Goal: Information Seeking & Learning: Learn about a topic

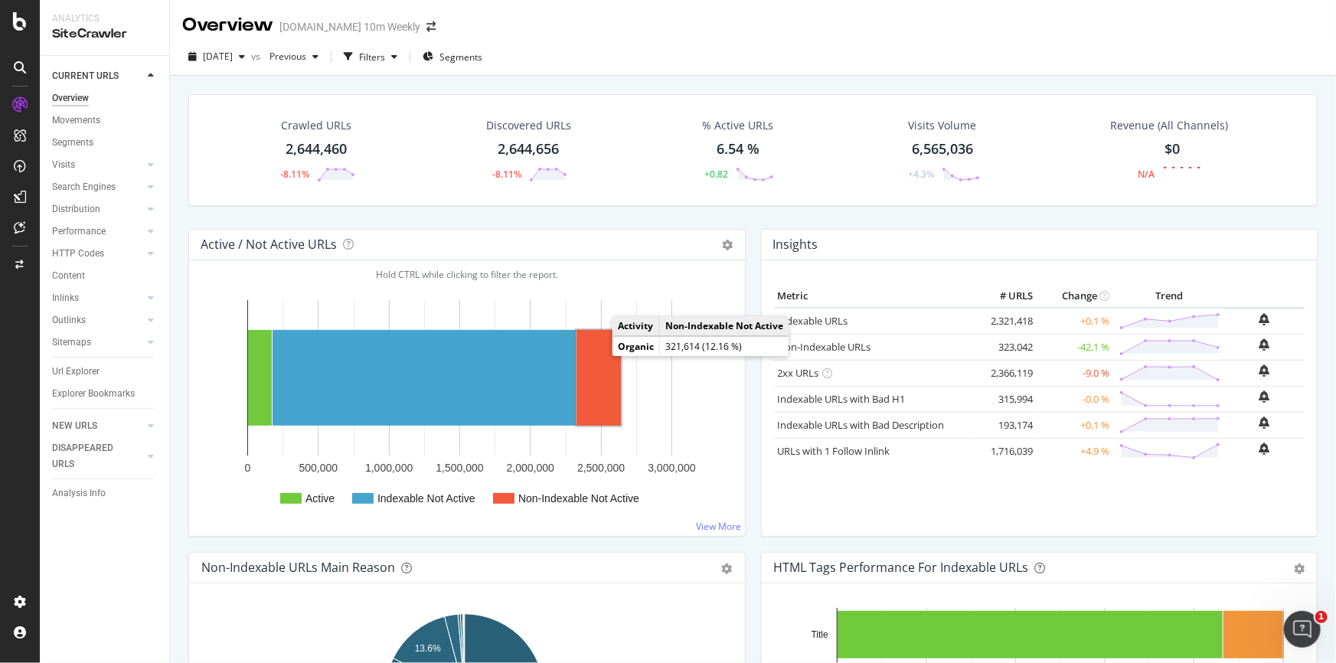
click at [614, 384] on rect "A chart." at bounding box center [598, 378] width 44 height 96
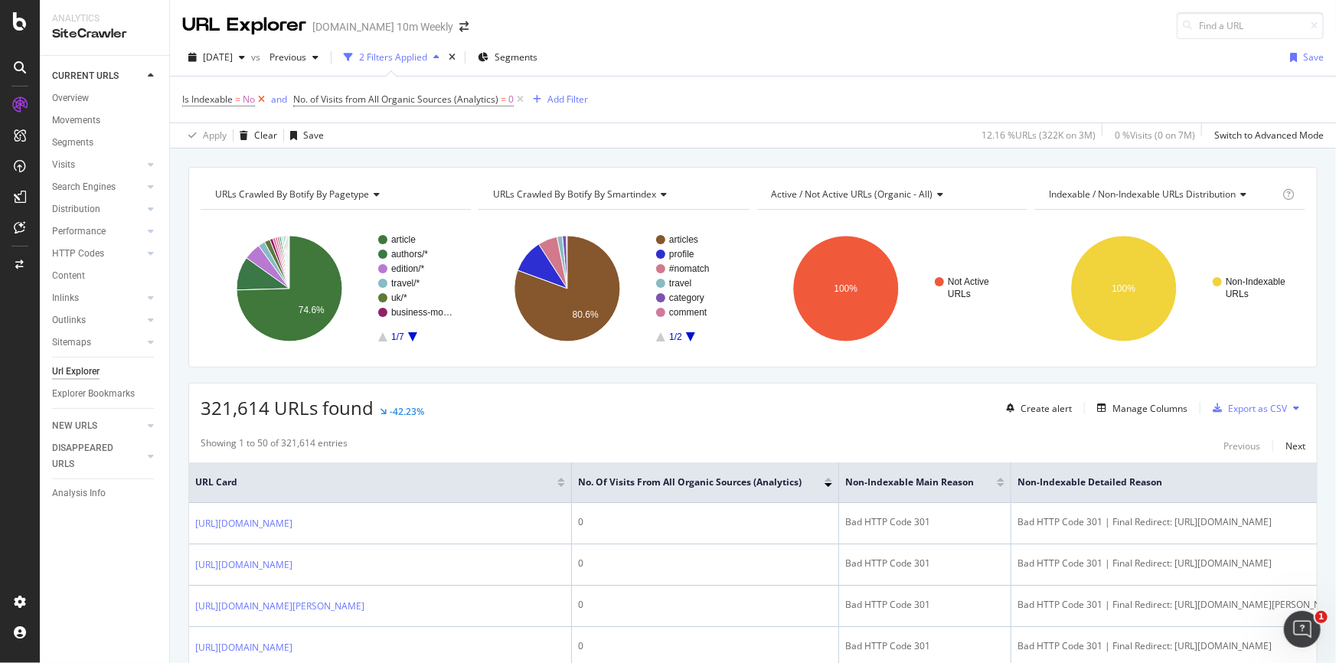
click at [258, 94] on icon at bounding box center [261, 99] width 13 height 15
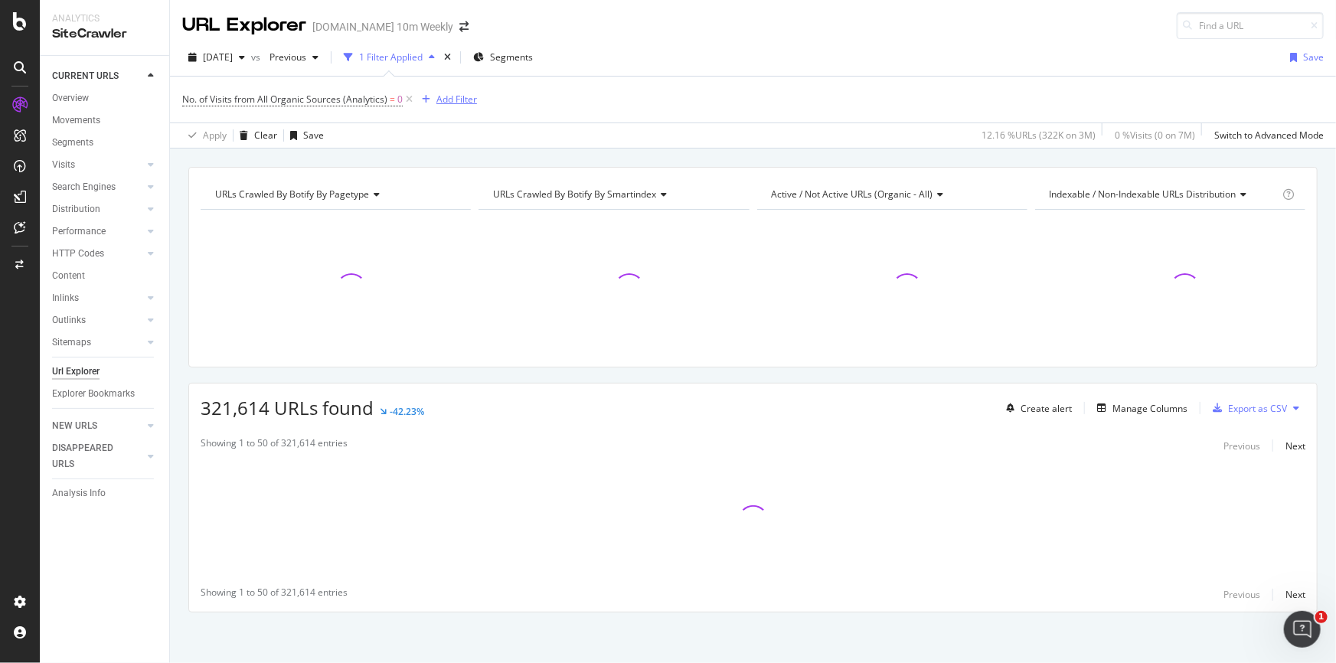
click at [456, 96] on div "Add Filter" at bounding box center [456, 99] width 41 height 13
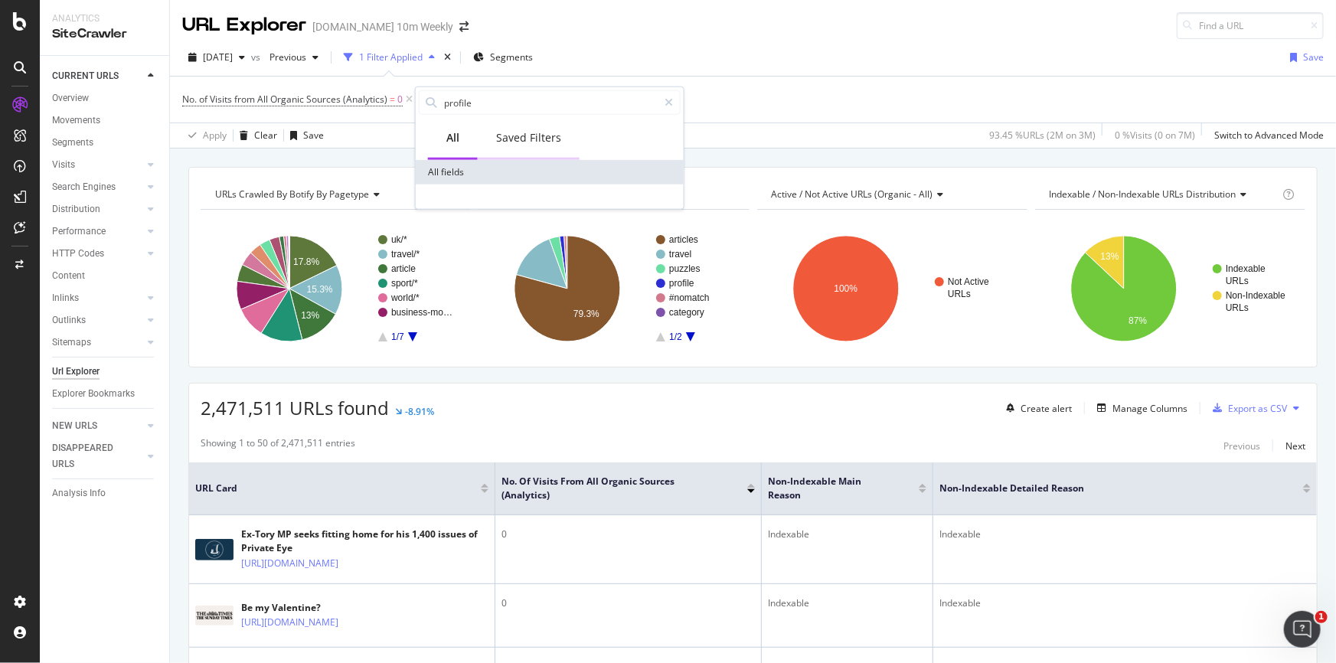
type input "profile"
drag, startPoint x: 520, startPoint y: 137, endPoint x: 505, endPoint y: 130, distance: 16.8
click at [505, 130] on div "Saved Filters" at bounding box center [528, 137] width 65 height 15
click at [286, 86] on div "No. of Visits from All Organic Sources (Analytics) = 0 Add Filter" at bounding box center [753, 100] width 1142 height 46
click at [410, 97] on icon at bounding box center [409, 99] width 13 height 15
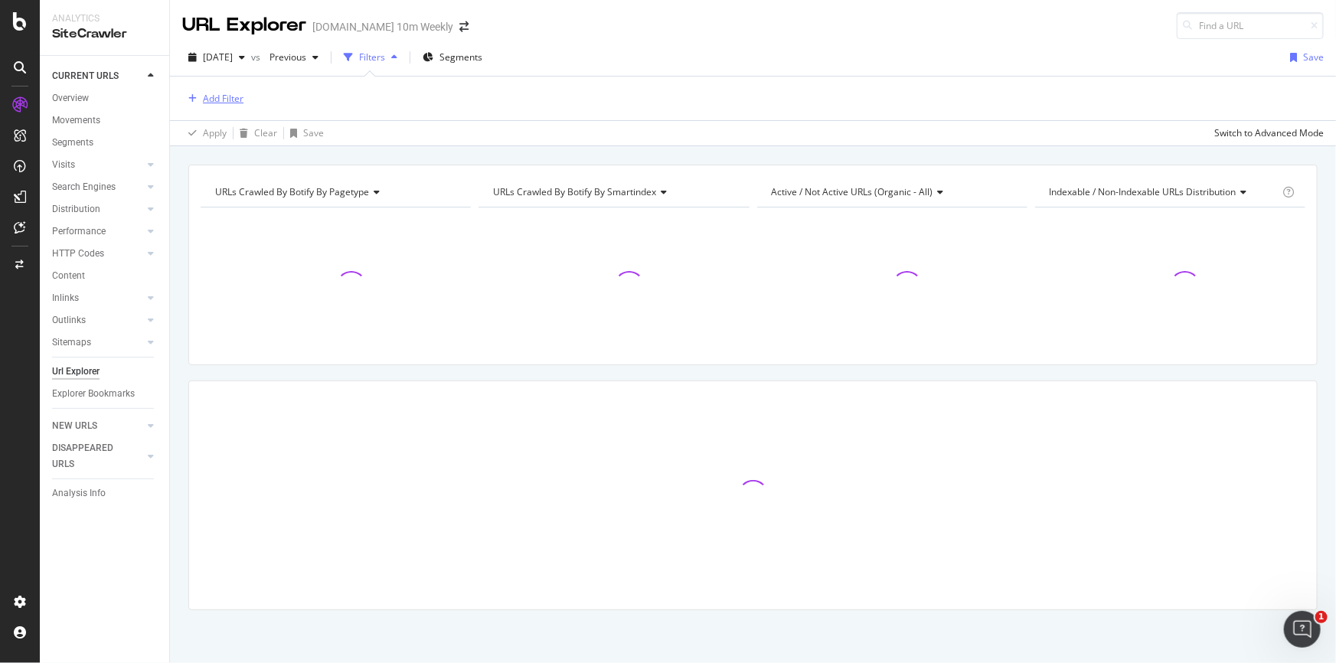
click at [212, 97] on div "Add Filter" at bounding box center [223, 98] width 41 height 13
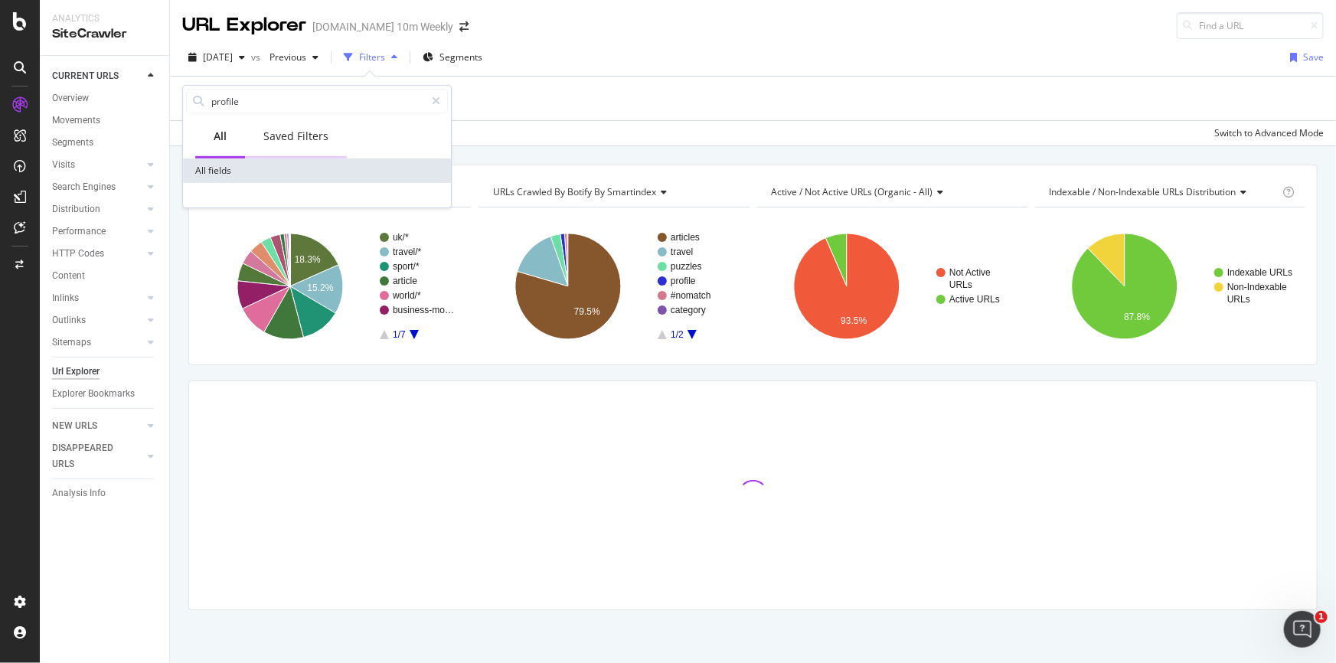
click at [310, 132] on div "Saved Filters" at bounding box center [295, 136] width 65 height 15
click at [89, 100] on div "Overview" at bounding box center [70, 98] width 37 height 16
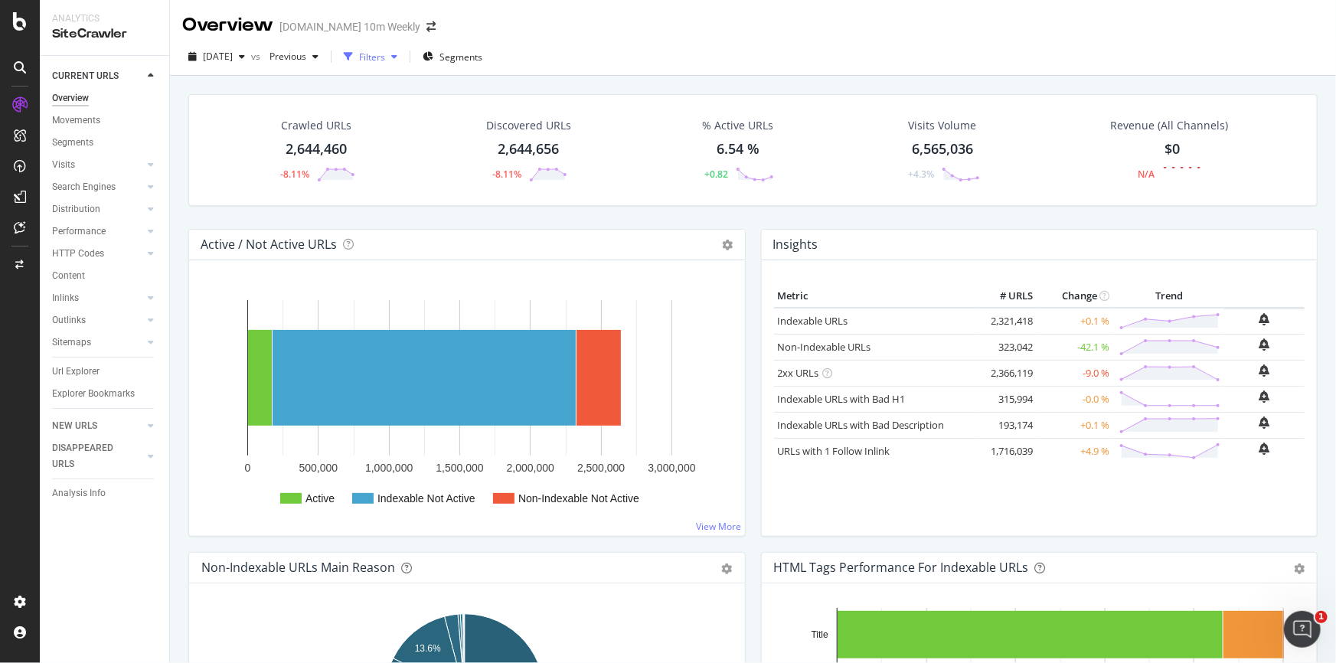
click at [397, 57] on icon "button" at bounding box center [394, 56] width 6 height 9
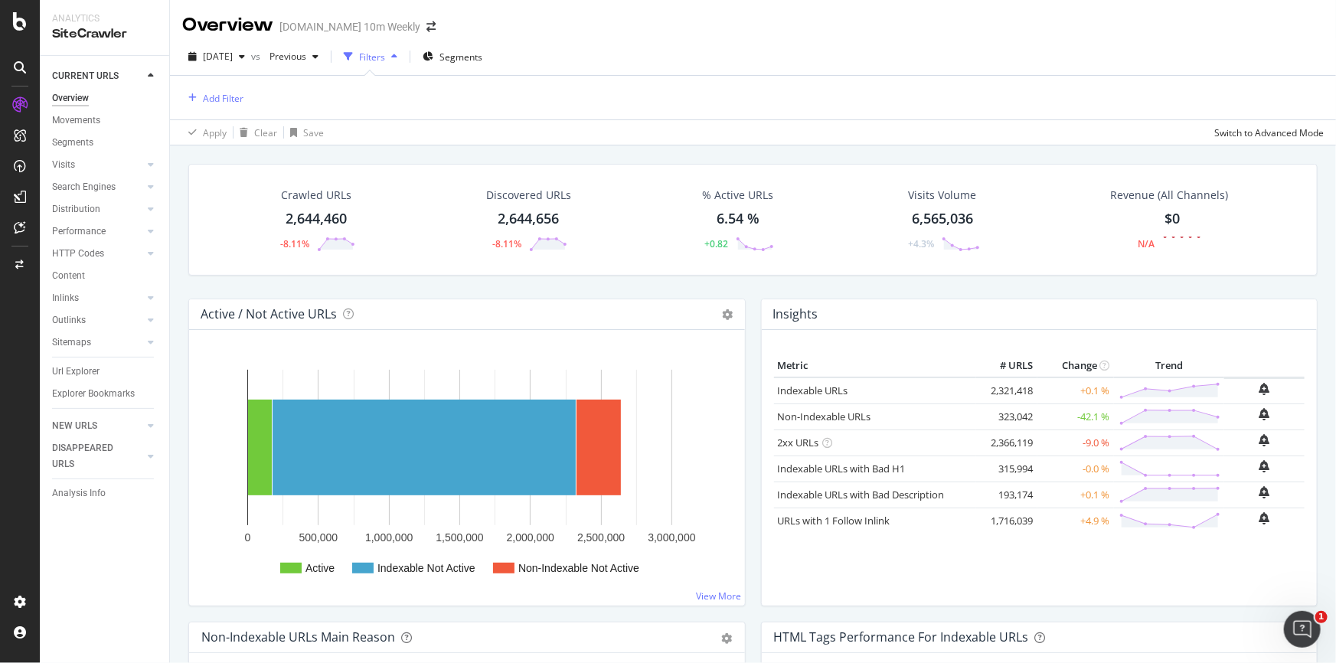
click at [397, 57] on icon "button" at bounding box center [394, 56] width 6 height 9
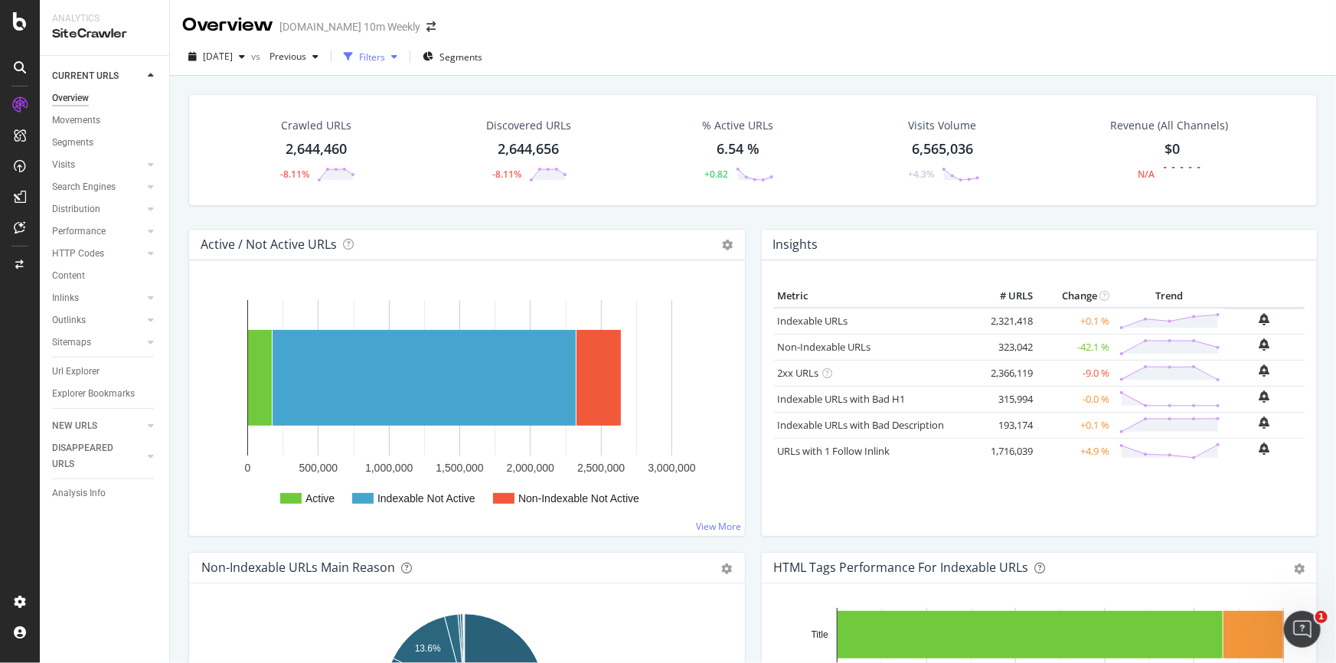
click at [403, 59] on div "button" at bounding box center [394, 56] width 18 height 9
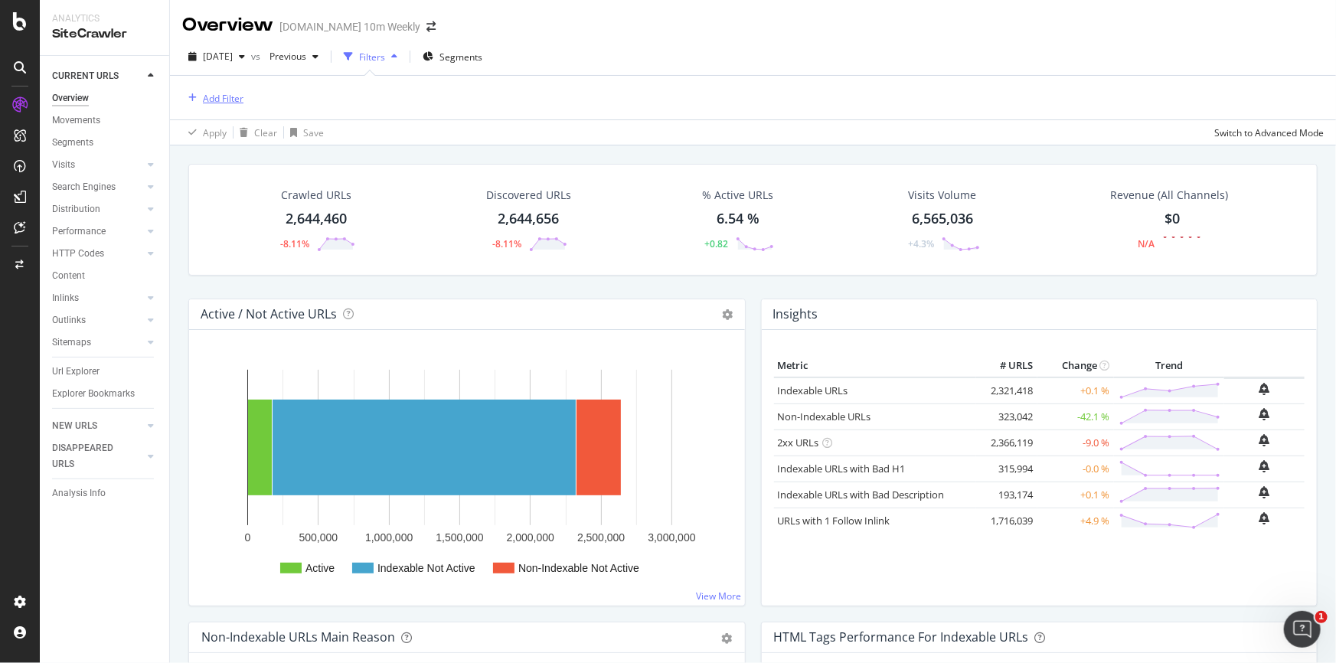
click at [224, 96] on div "Add Filter" at bounding box center [223, 98] width 41 height 13
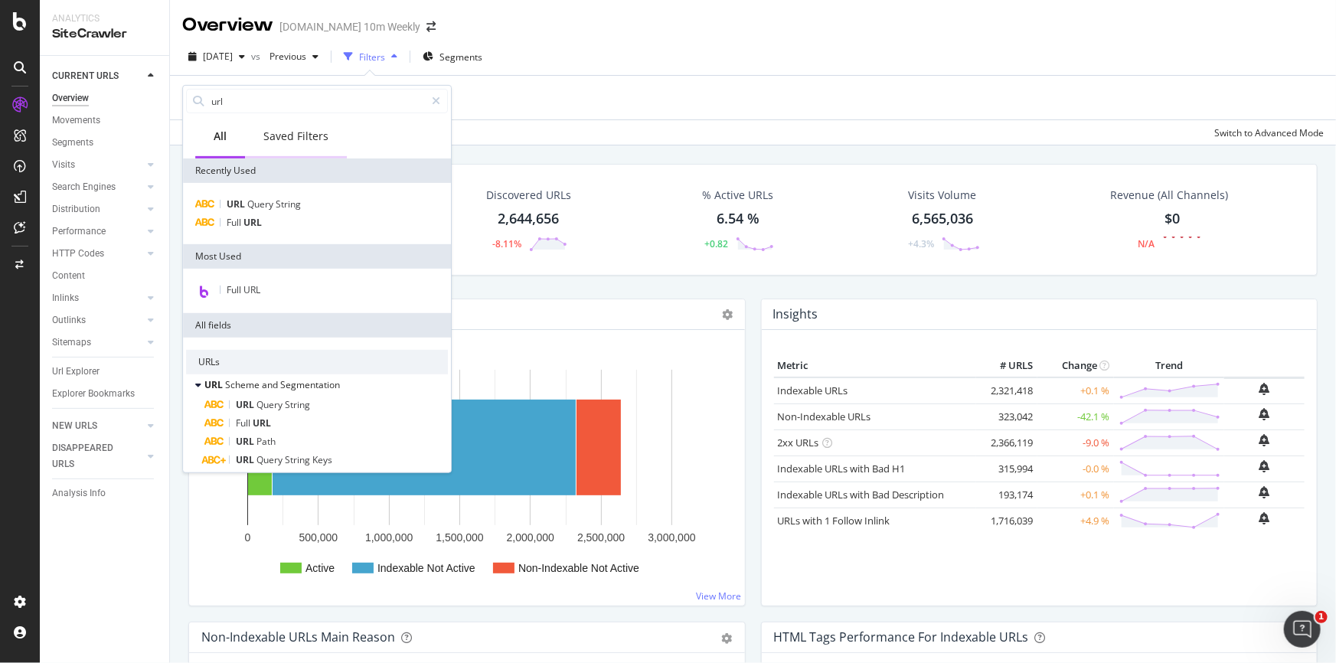
type input "url"
click at [482, 54] on span "Segments" at bounding box center [460, 57] width 43 height 13
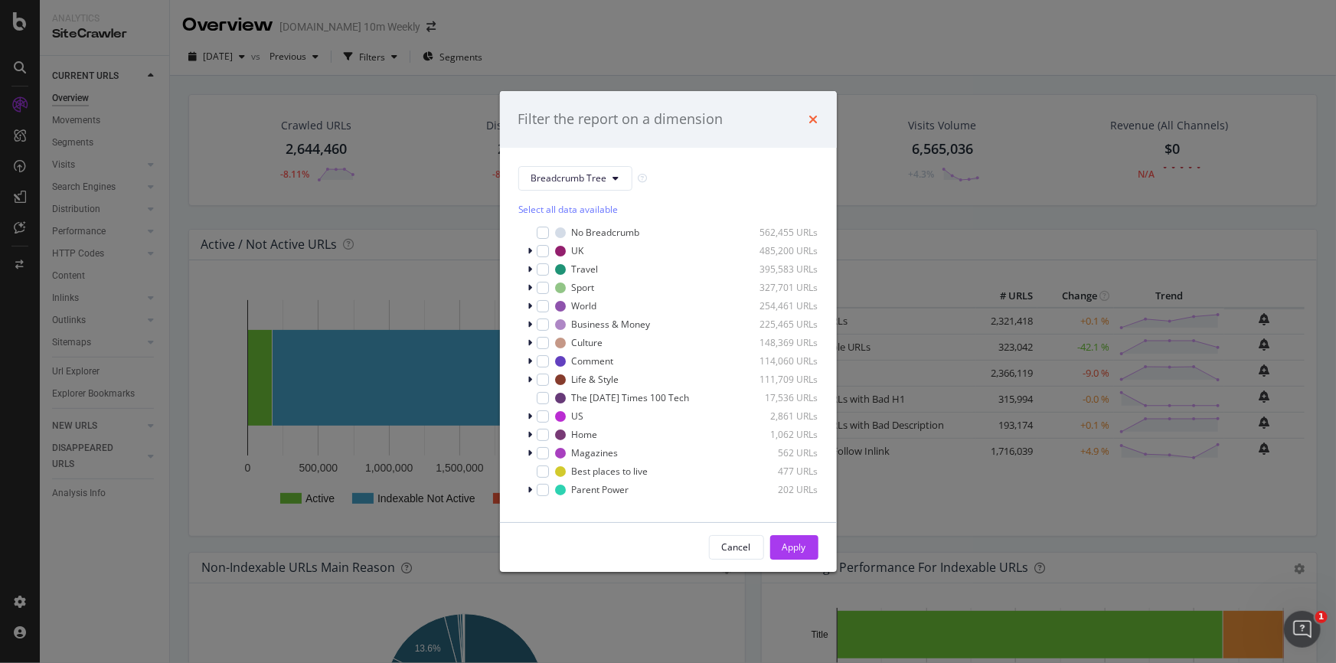
click at [812, 119] on icon "times" at bounding box center [813, 119] width 9 height 12
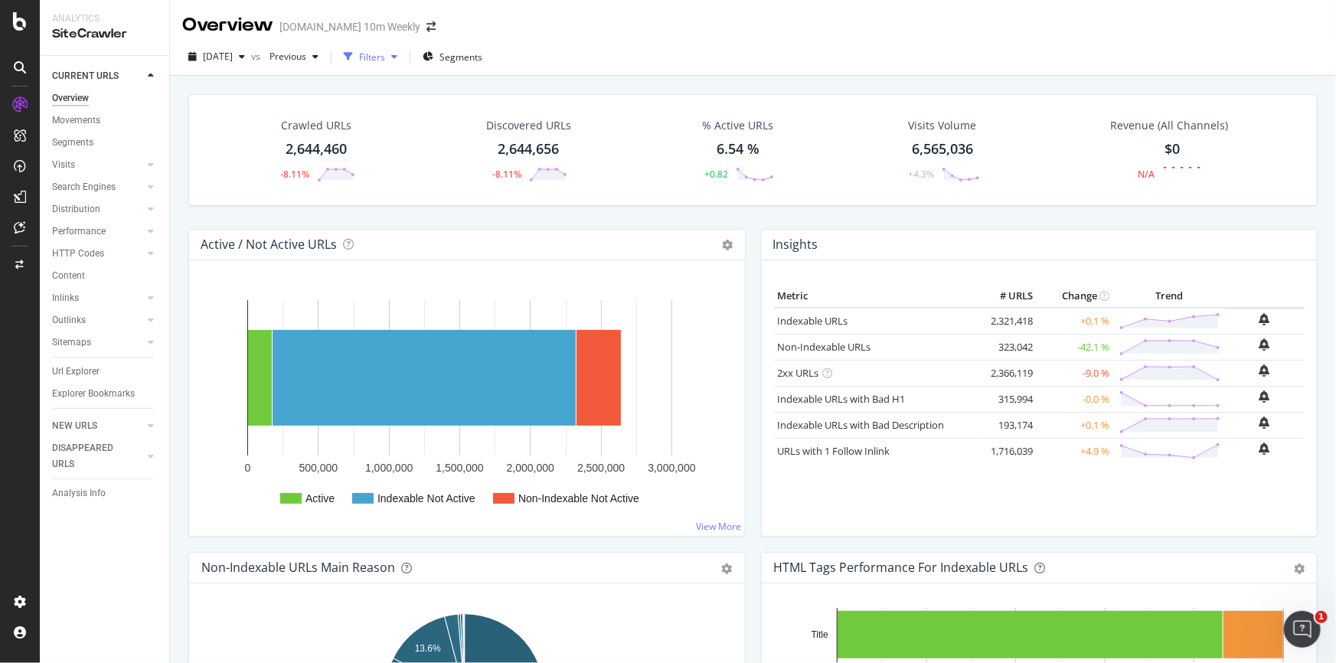
click at [385, 51] on div "Filters" at bounding box center [372, 57] width 26 height 13
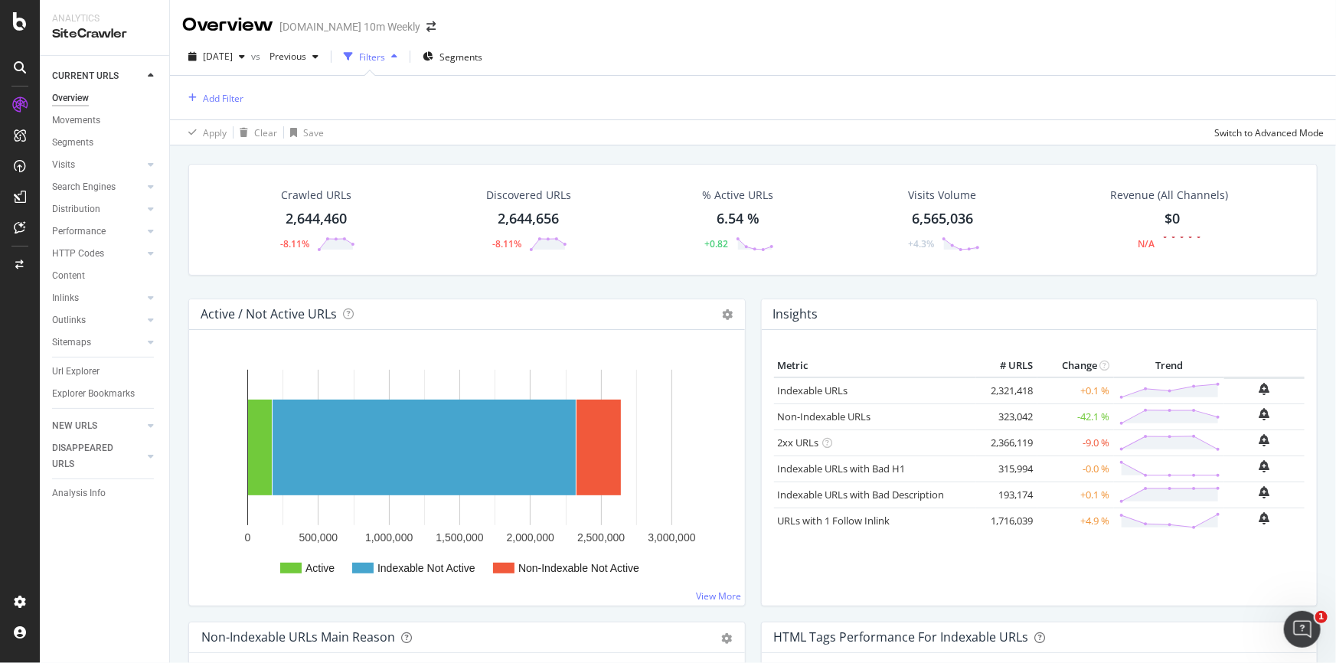
click at [385, 52] on div "Filters" at bounding box center [372, 57] width 26 height 13
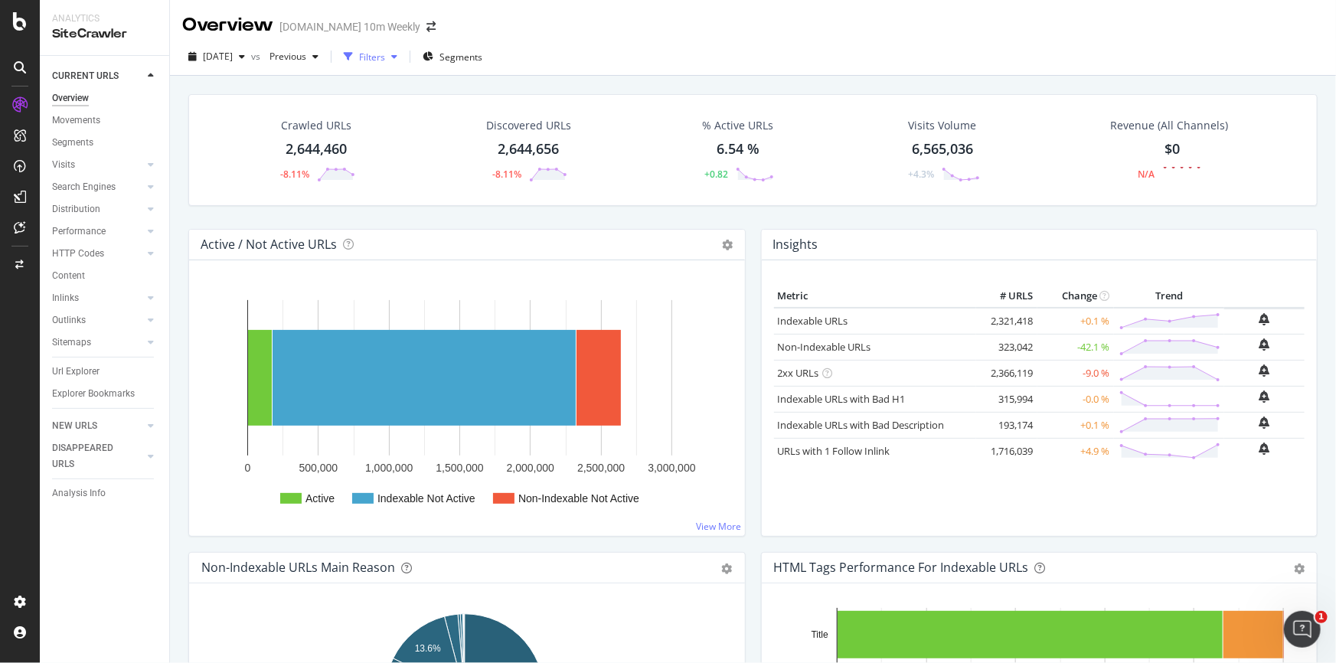
click at [385, 54] on div "Filters" at bounding box center [372, 57] width 26 height 13
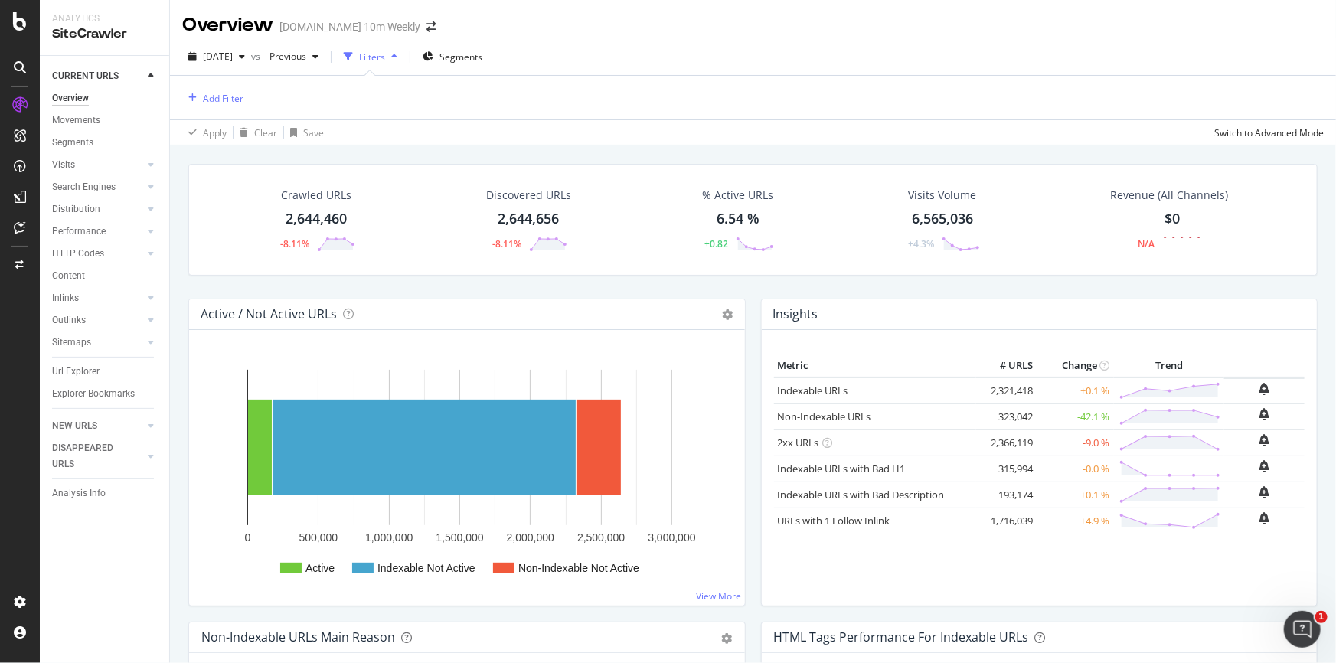
click at [397, 54] on icon "button" at bounding box center [394, 56] width 6 height 9
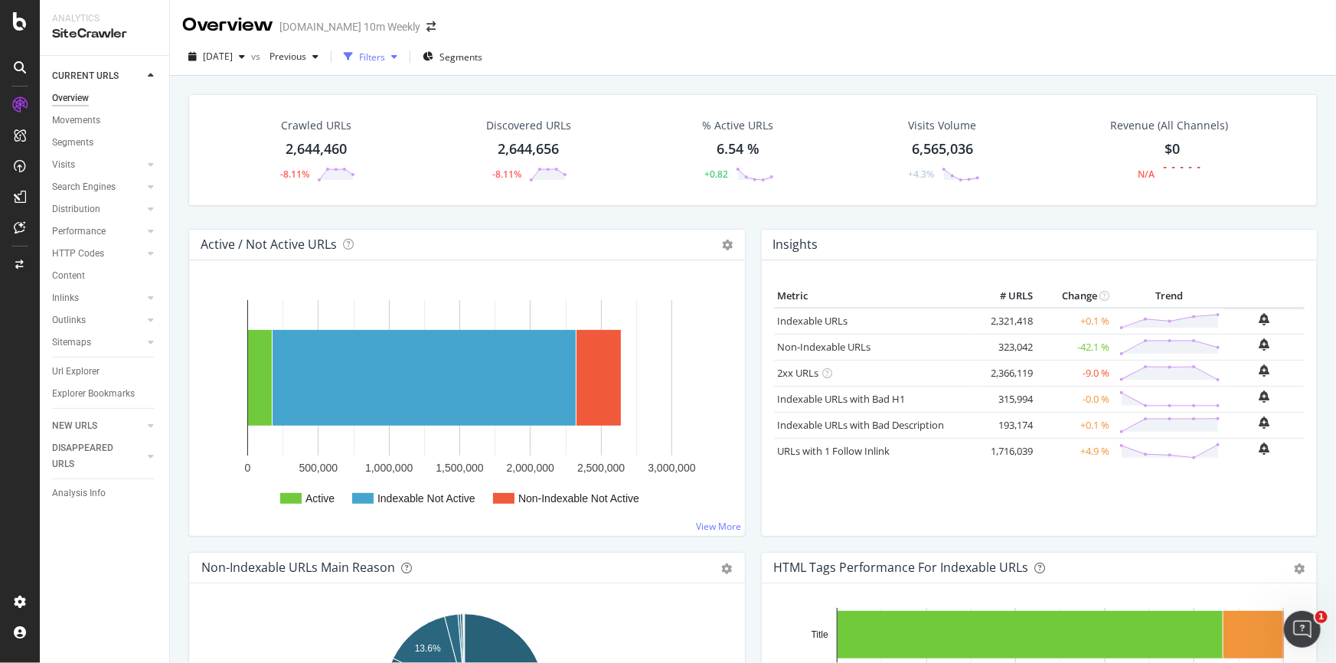
click at [403, 55] on div "button" at bounding box center [394, 56] width 18 height 9
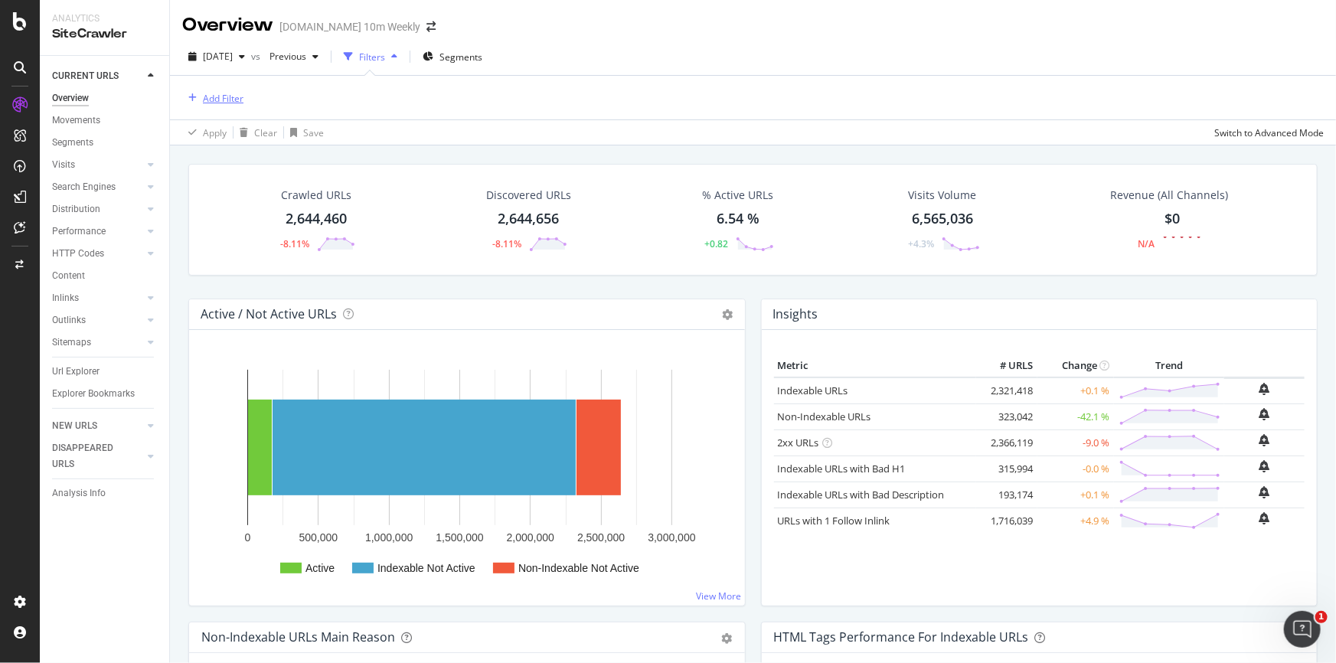
click at [207, 92] on div "Add Filter" at bounding box center [223, 98] width 41 height 13
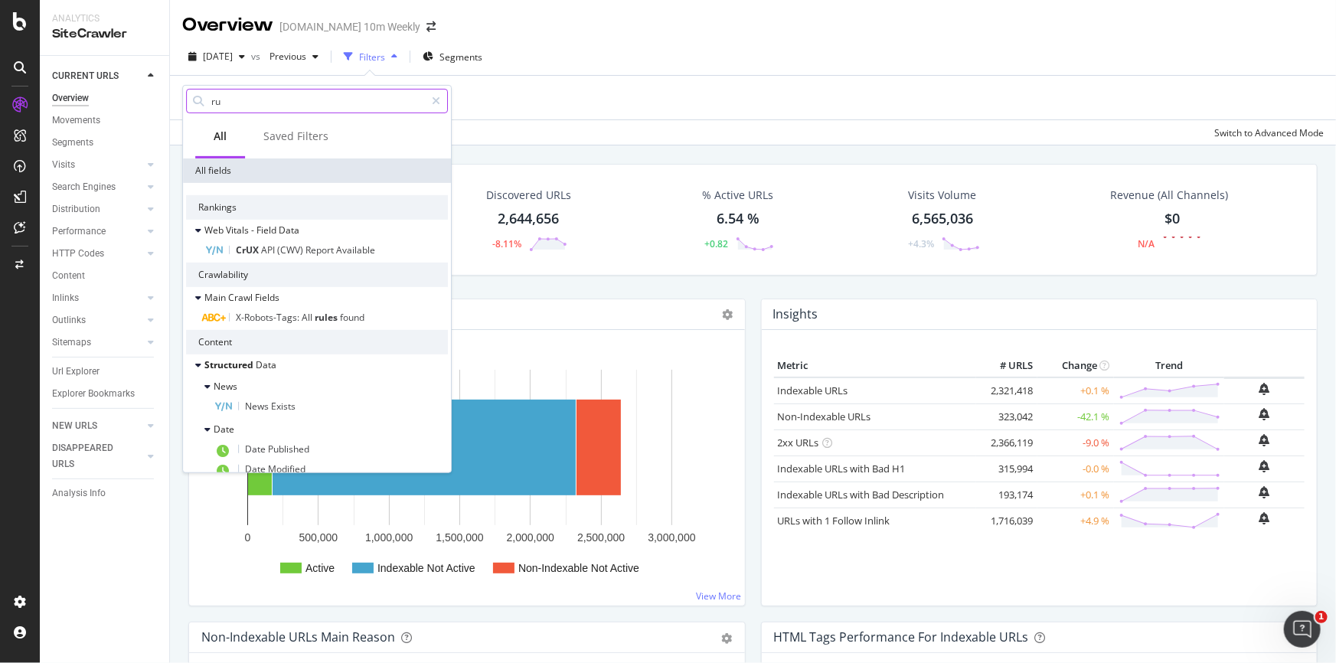
type input "r"
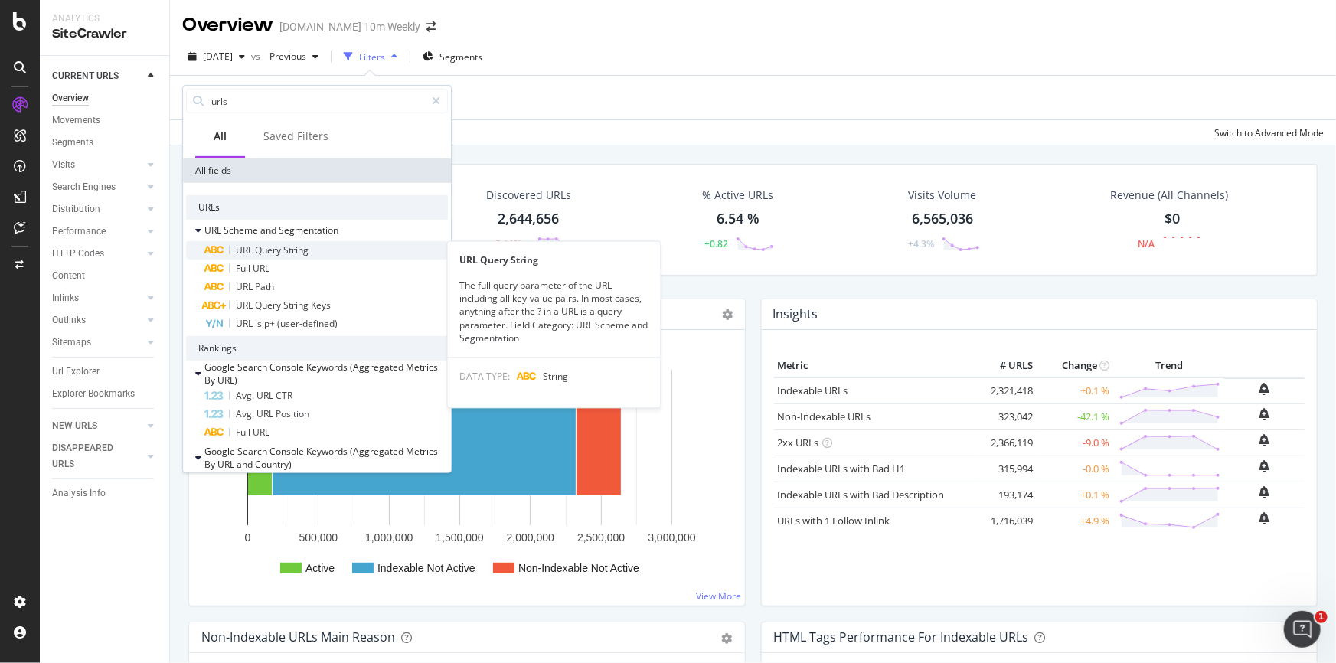
type input "urls"
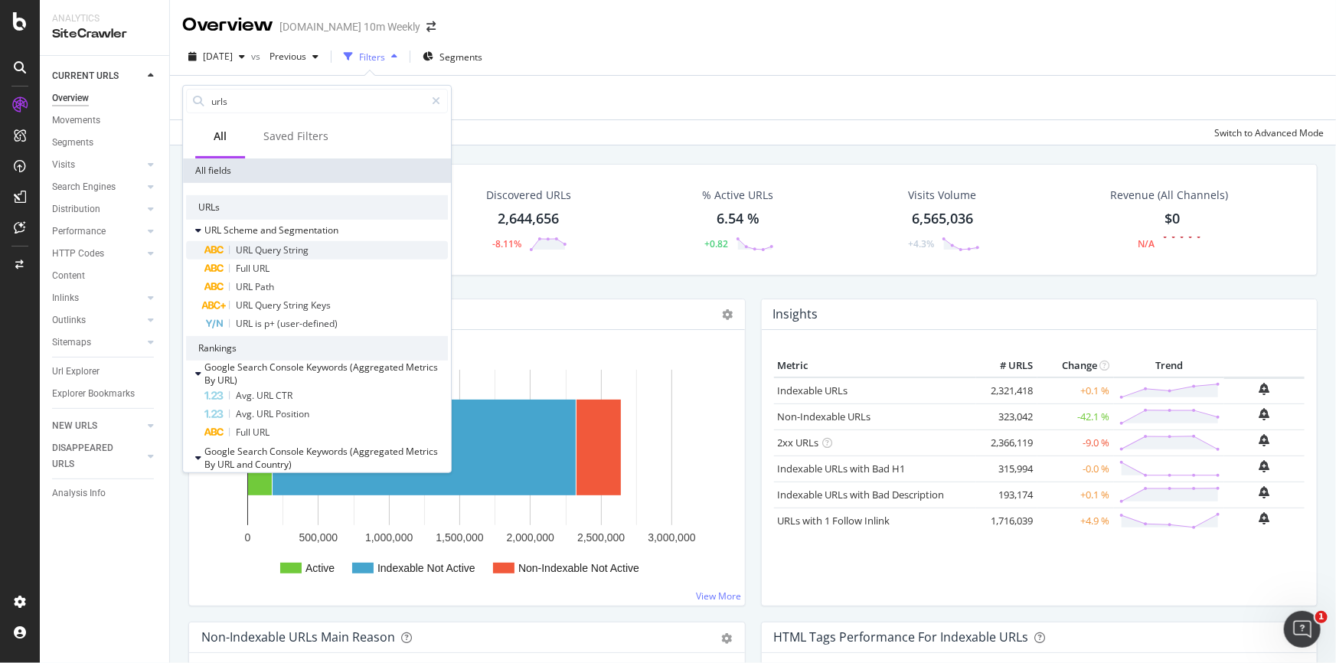
click at [297, 247] on span "String" at bounding box center [295, 249] width 25 height 13
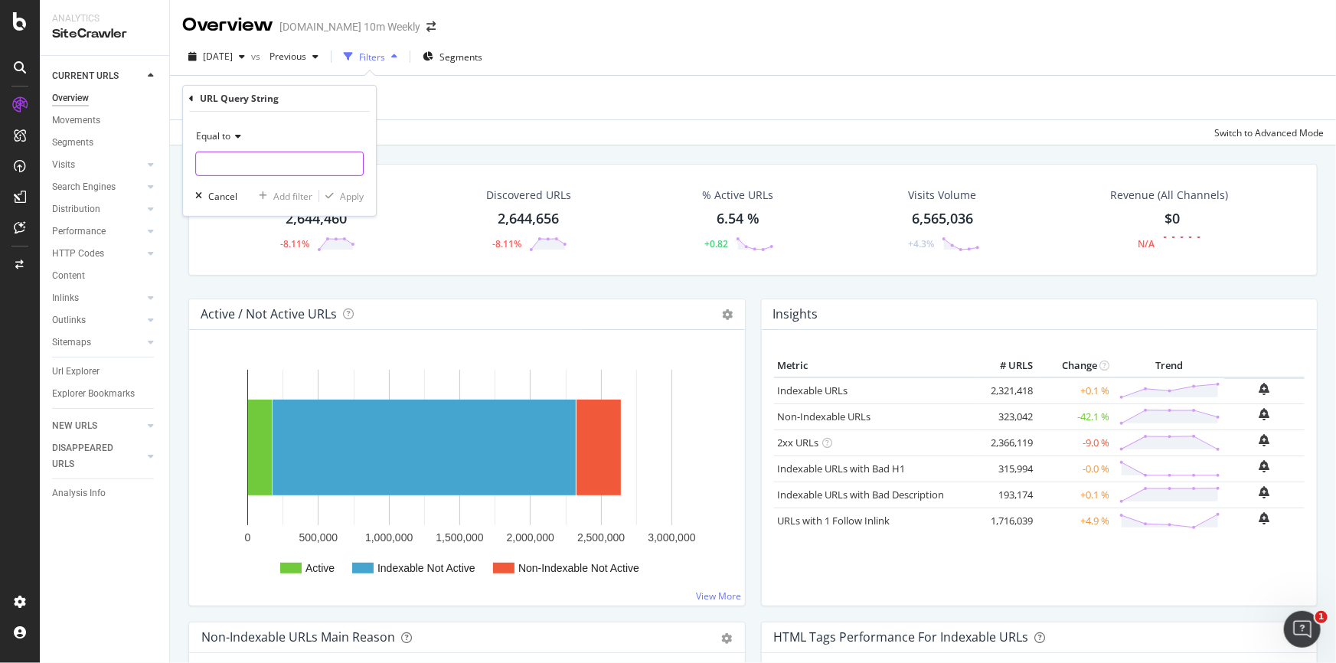
click at [235, 162] on input "text" at bounding box center [279, 164] width 167 height 24
type input "global"
click at [353, 192] on div "Apply" at bounding box center [352, 195] width 24 height 13
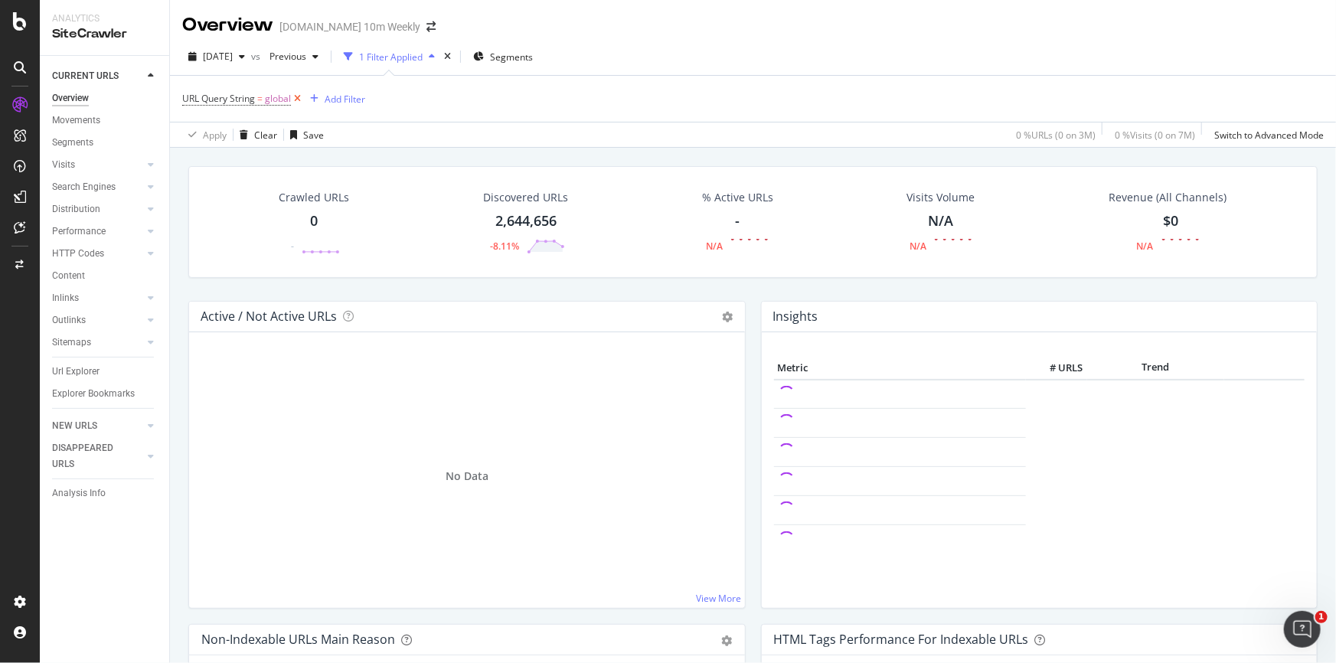
click at [297, 96] on icon at bounding box center [297, 98] width 13 height 15
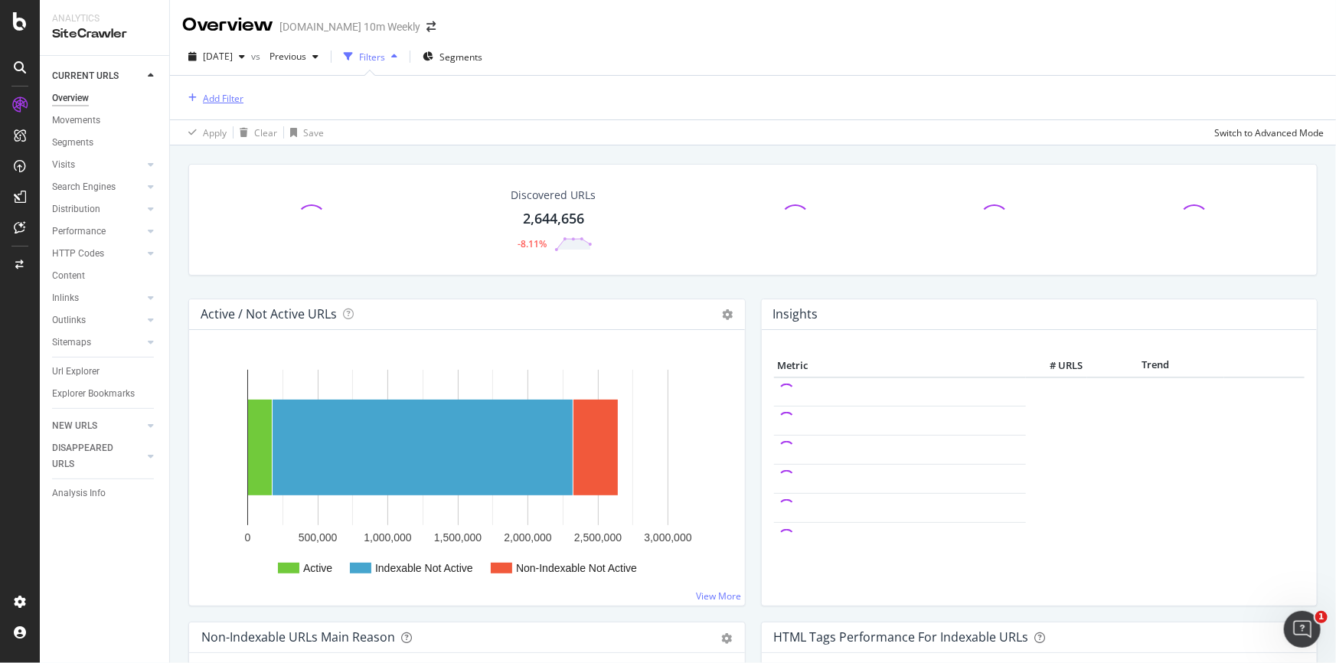
click at [237, 92] on div "Add Filter" at bounding box center [223, 98] width 41 height 13
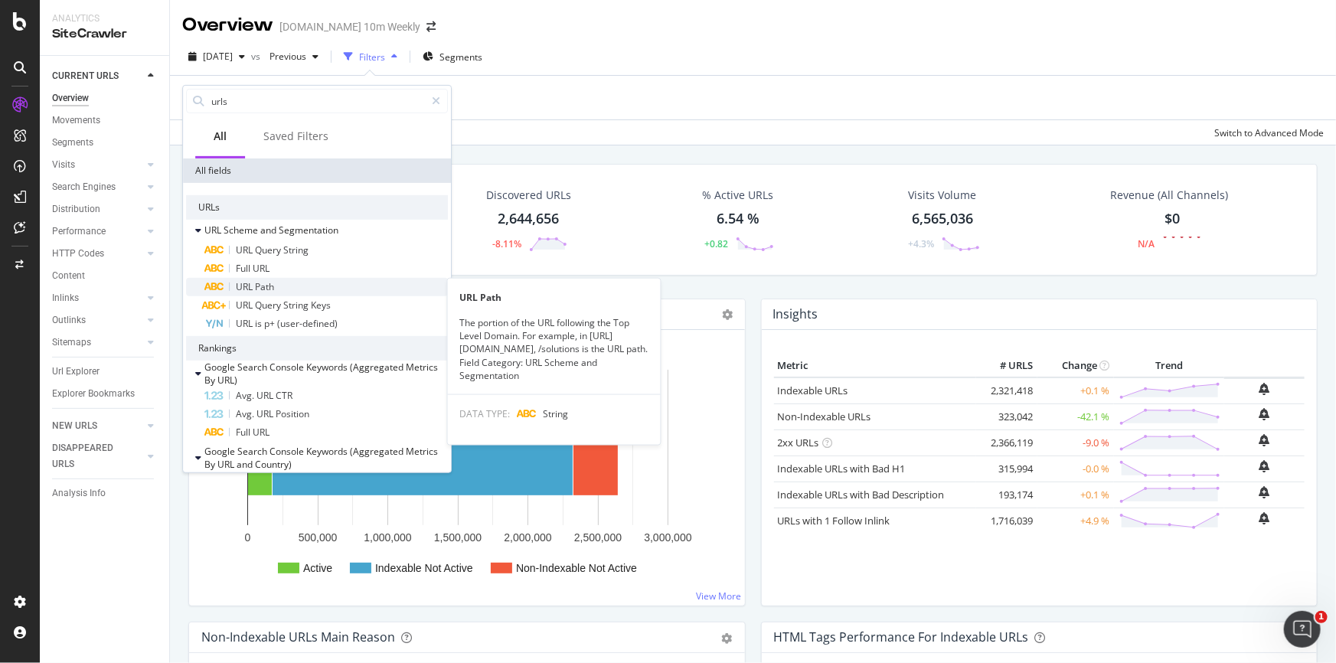
click at [279, 280] on div "URL Path" at bounding box center [325, 287] width 243 height 18
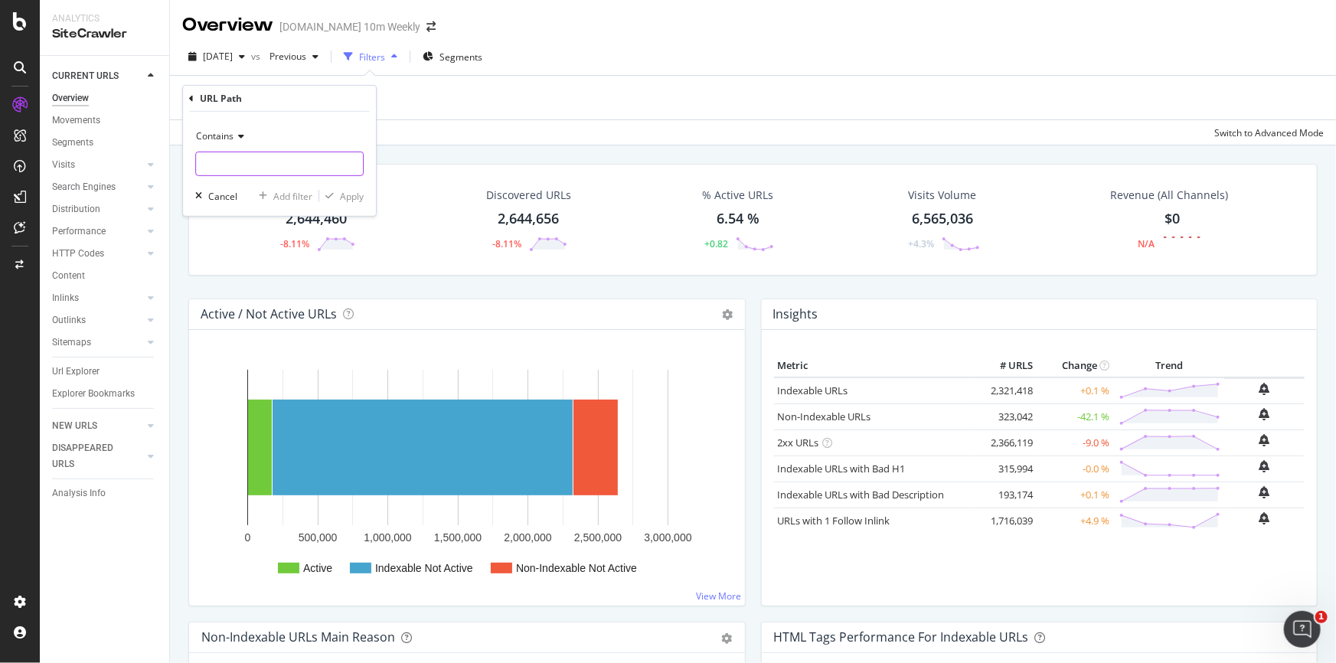
click at [250, 165] on input "text" at bounding box center [279, 164] width 167 height 24
type input "profile"
click at [342, 194] on div "Apply" at bounding box center [352, 195] width 24 height 13
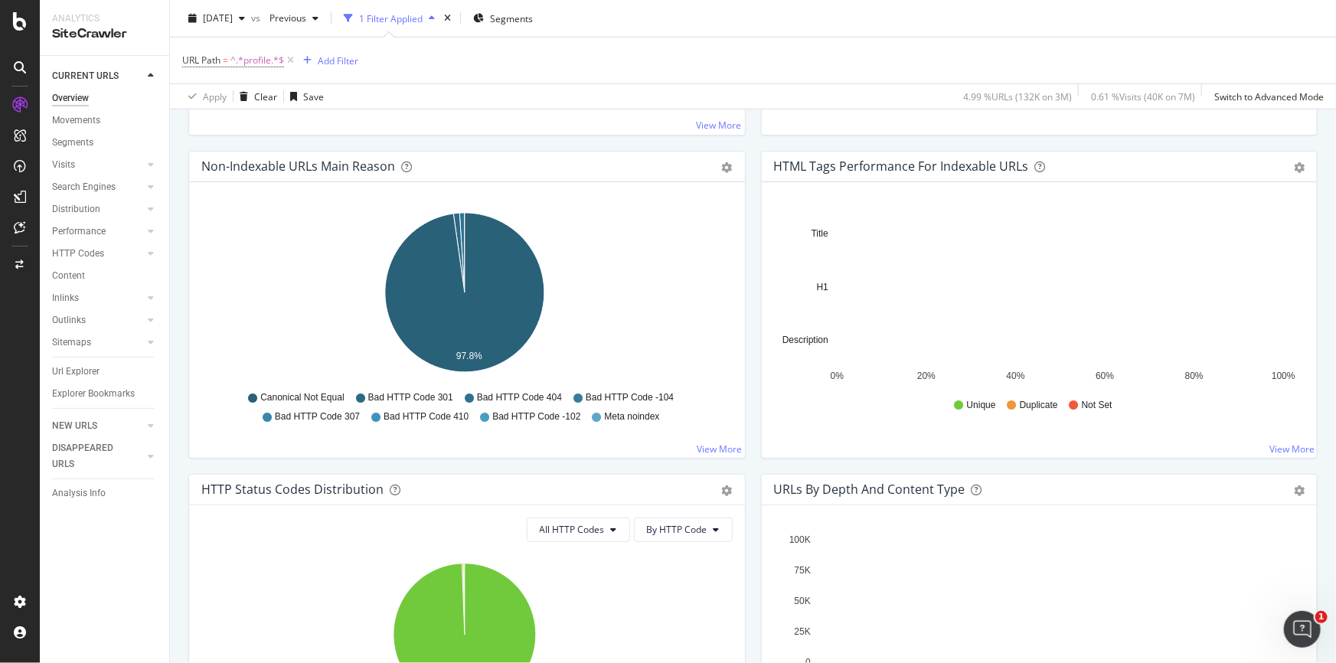
scroll to position [348, 0]
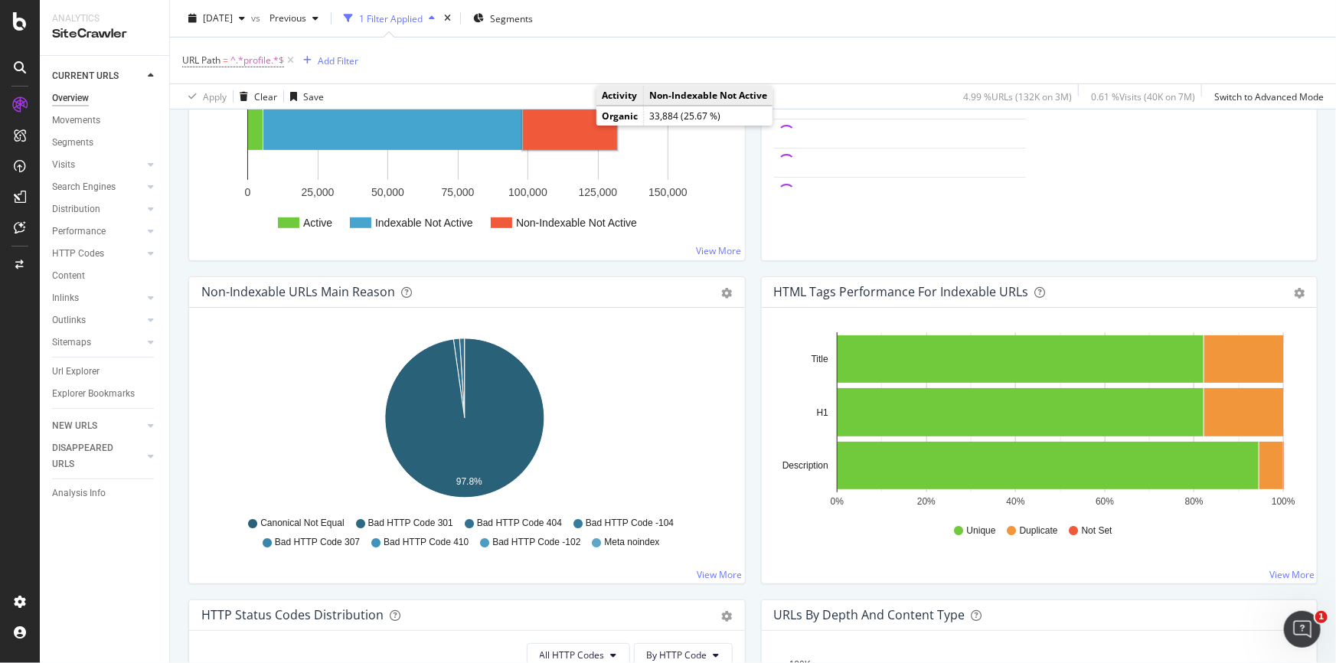
click at [580, 122] on rect "A chart." at bounding box center [570, 102] width 94 height 96
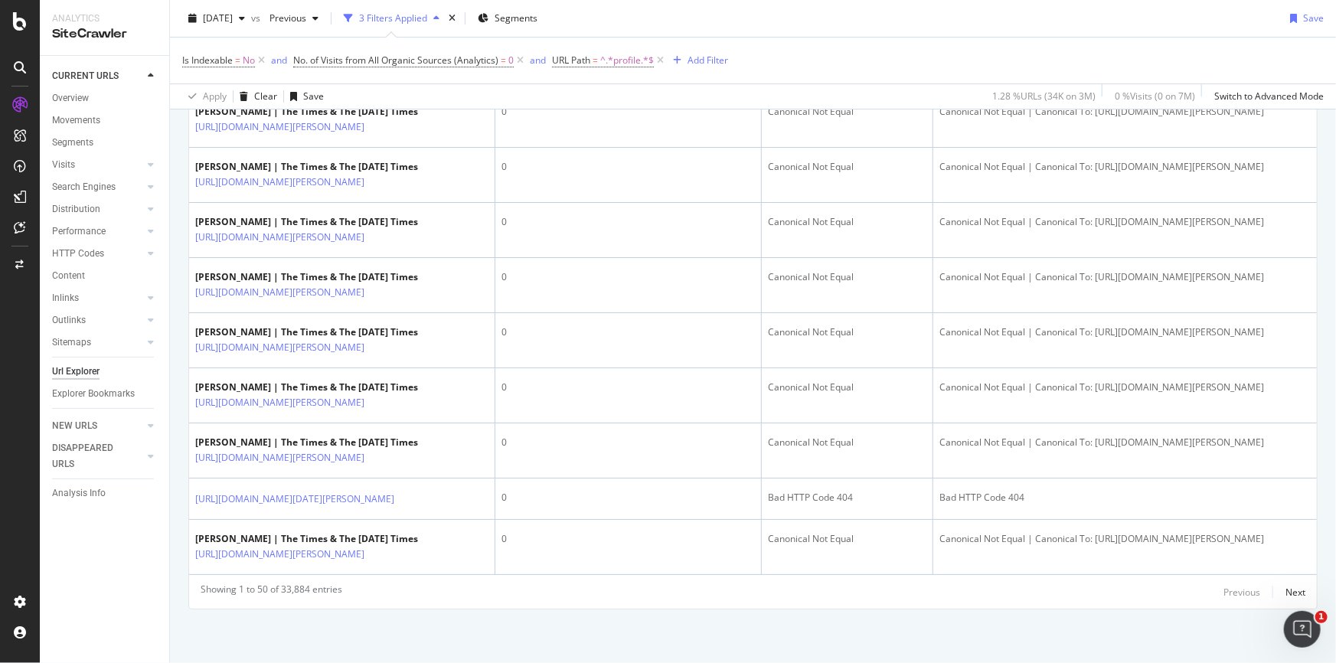
scroll to position [3464, 0]
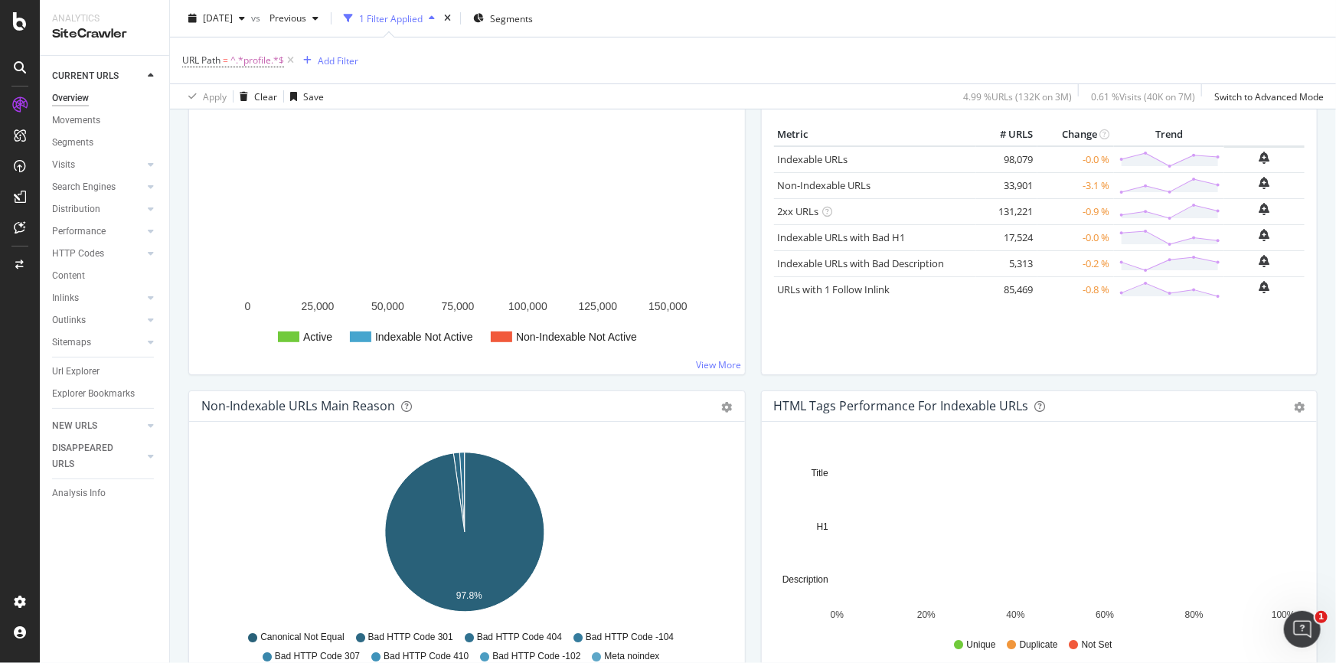
scroll to position [278, 0]
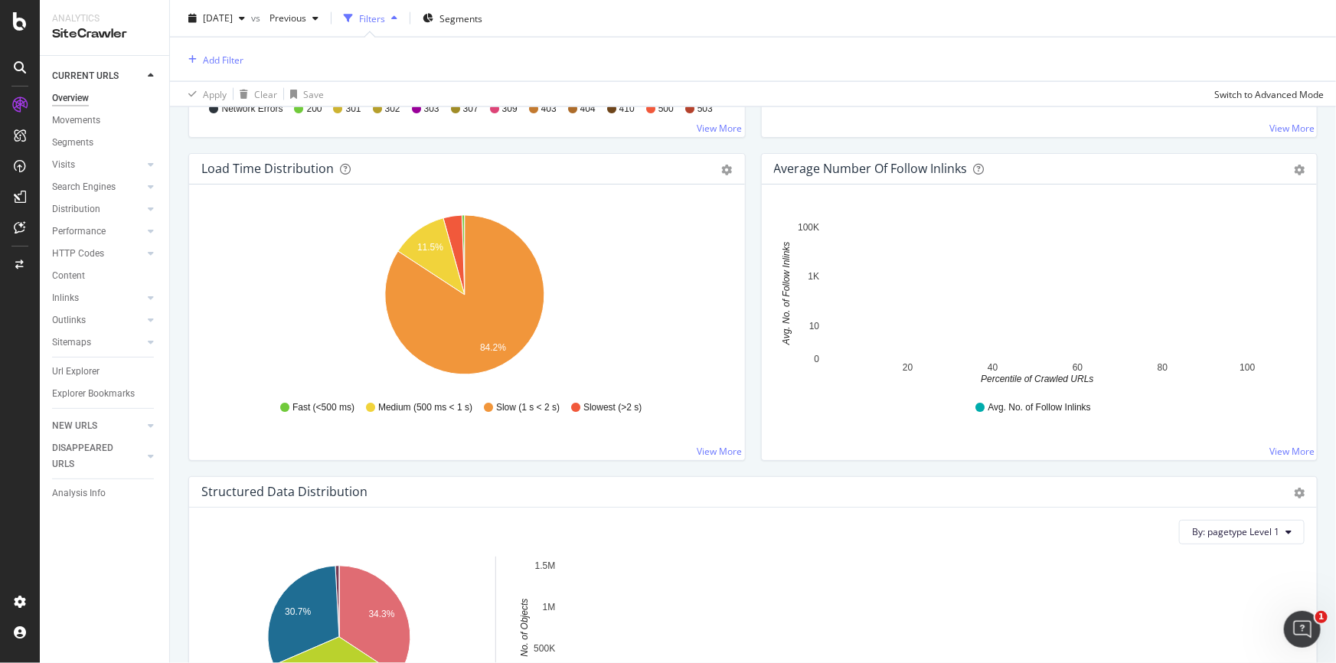
scroll to position [1113, 0]
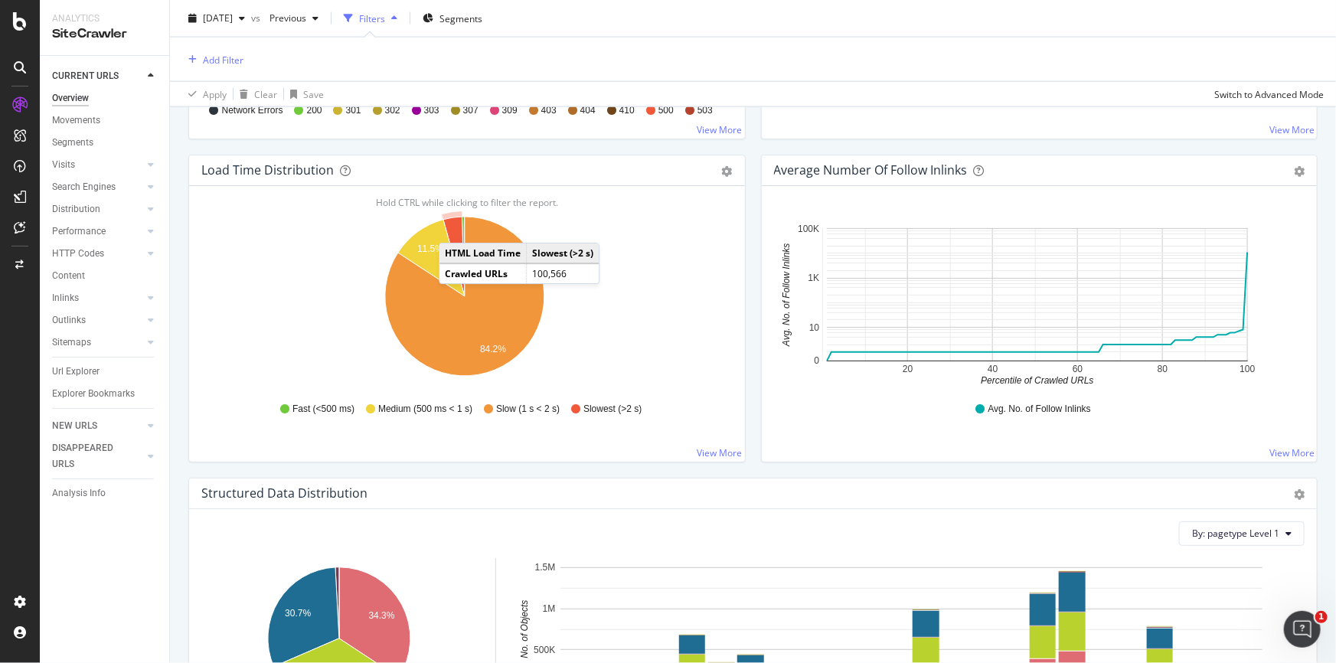
click at [454, 227] on icon "A chart." at bounding box center [453, 257] width 21 height 80
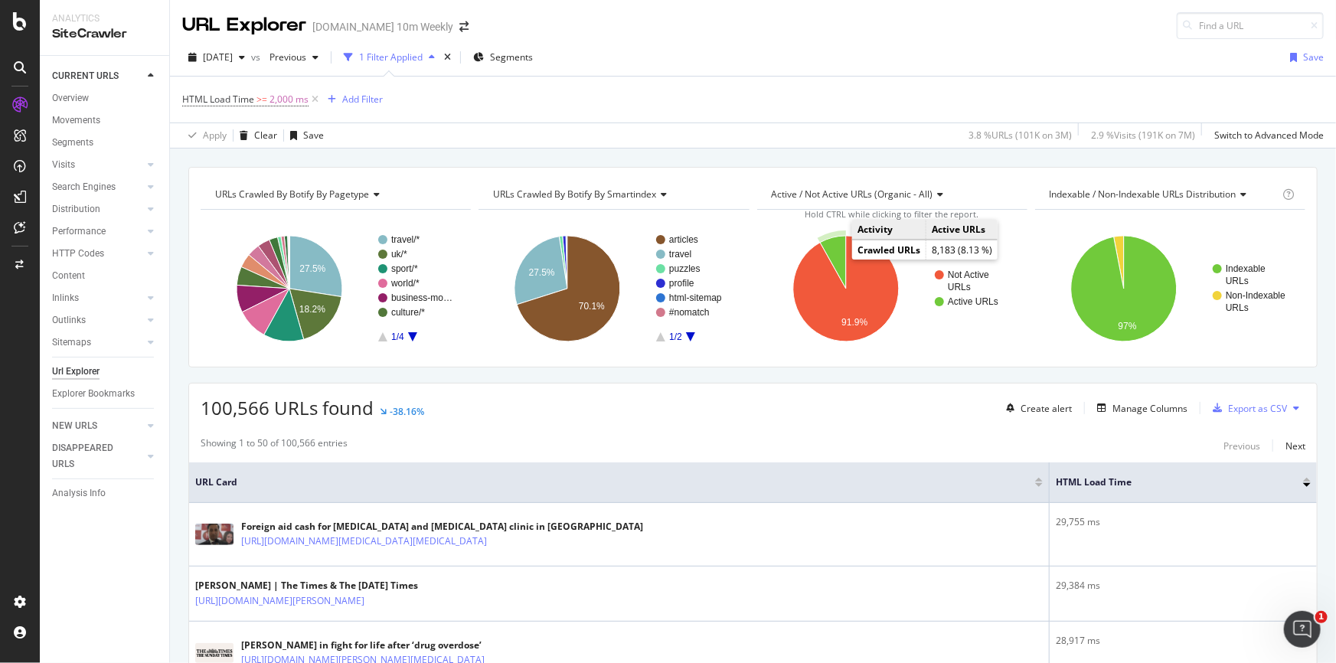
click at [827, 250] on icon "A chart." at bounding box center [833, 262] width 26 height 53
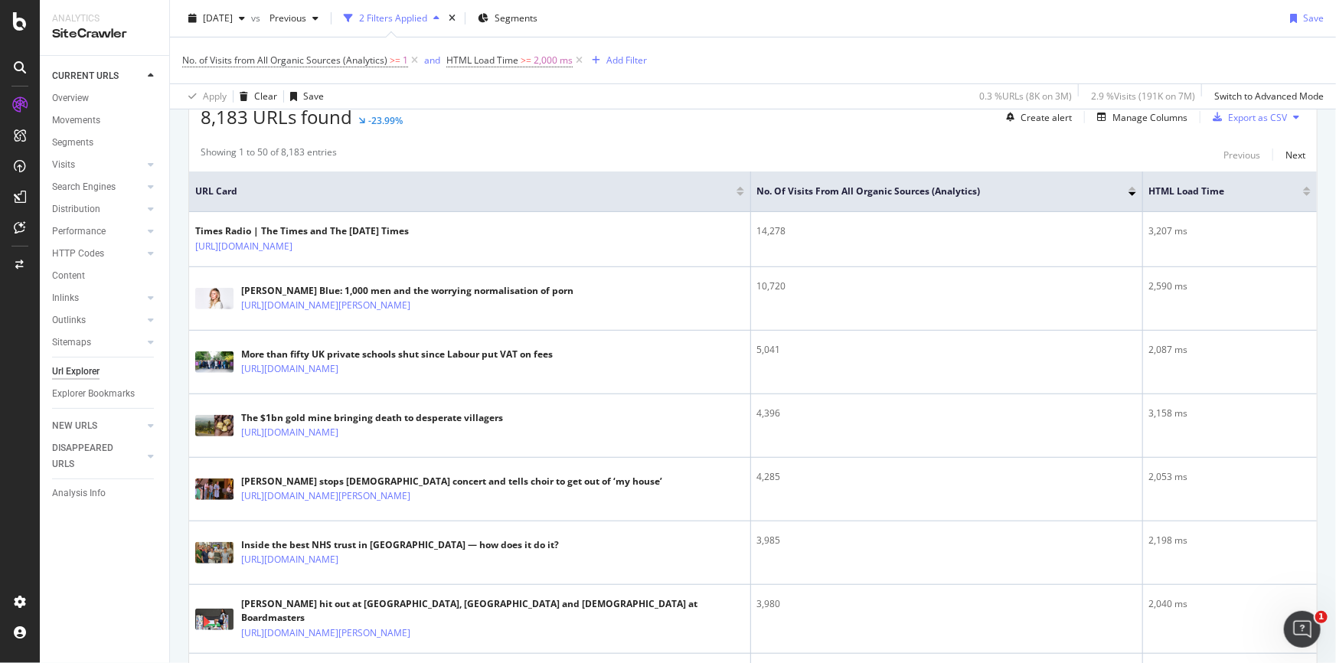
scroll to position [282, 0]
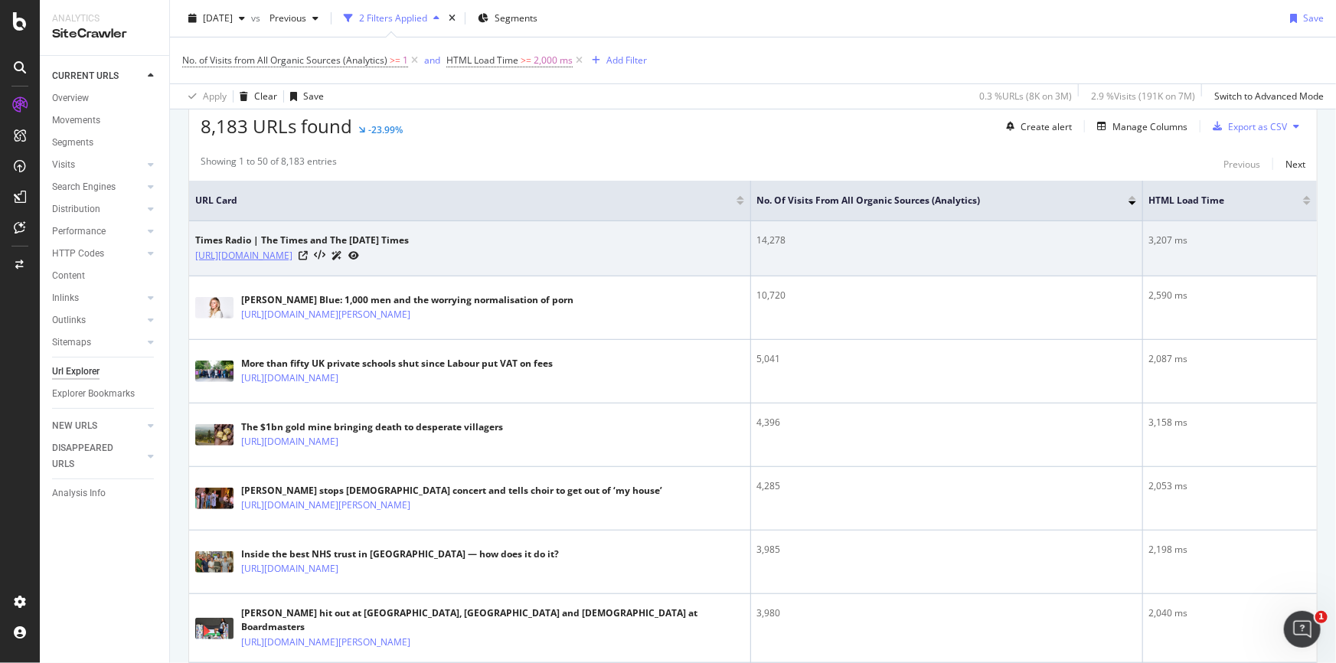
click at [292, 253] on link "[URL][DOMAIN_NAME]" at bounding box center [243, 255] width 97 height 15
click at [308, 253] on icon at bounding box center [303, 255] width 9 height 9
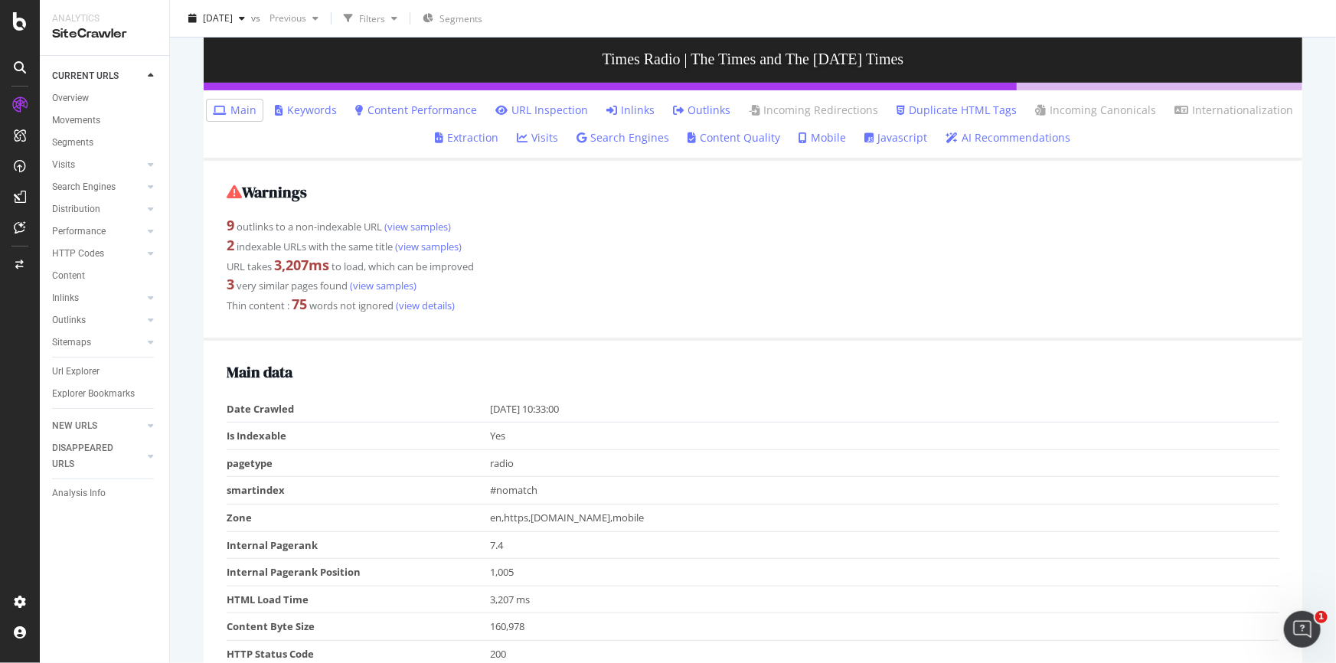
scroll to position [348, 0]
